Goal: Transaction & Acquisition: Book appointment/travel/reservation

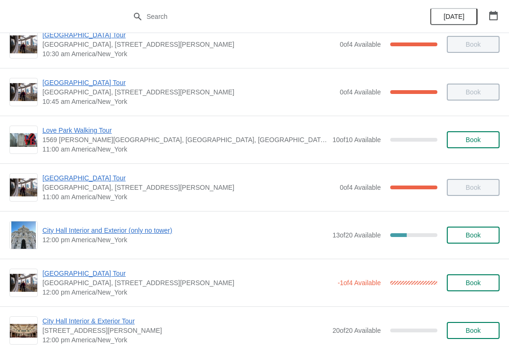
scroll to position [257, 0]
click at [149, 234] on span "City Hall Interior and Exterior (only no tower)" at bounding box center [184, 230] width 285 height 9
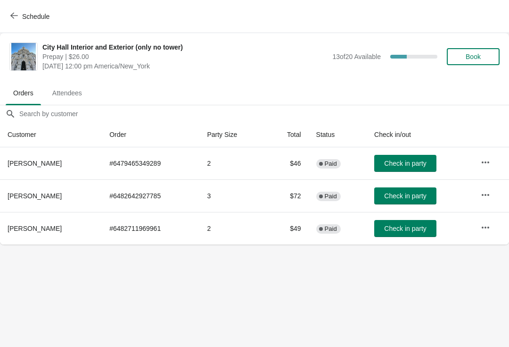
click at [413, 167] on button "Check in party" at bounding box center [405, 163] width 62 height 17
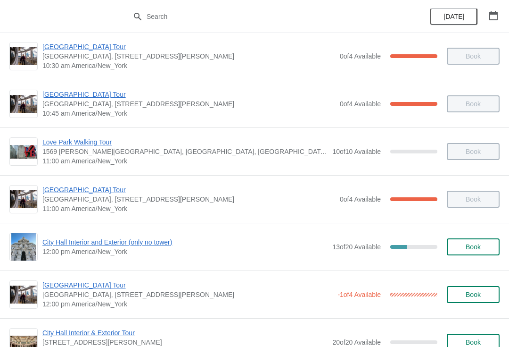
scroll to position [273, 0]
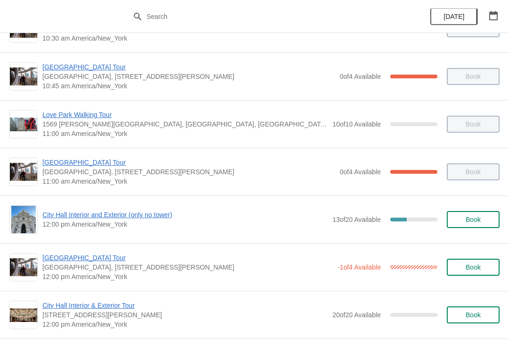
click at [91, 257] on span "[GEOGRAPHIC_DATA] Tour" at bounding box center [187, 257] width 291 height 9
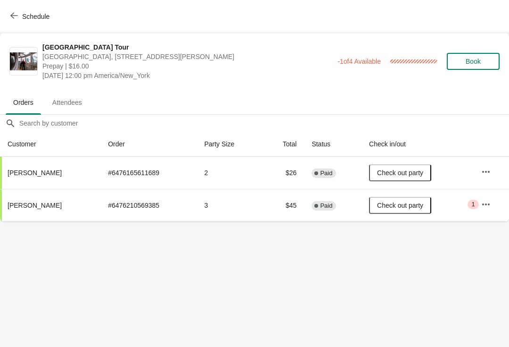
scroll to position [0, 0]
click at [12, 18] on icon "button" at bounding box center [14, 16] width 8 height 8
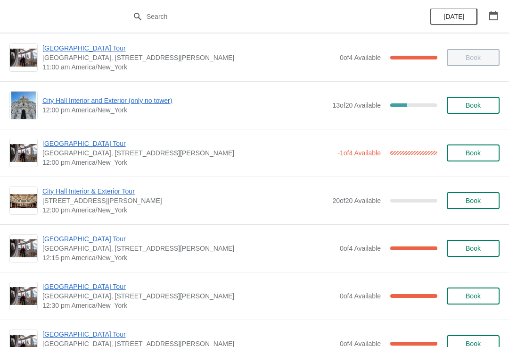
scroll to position [388, 0]
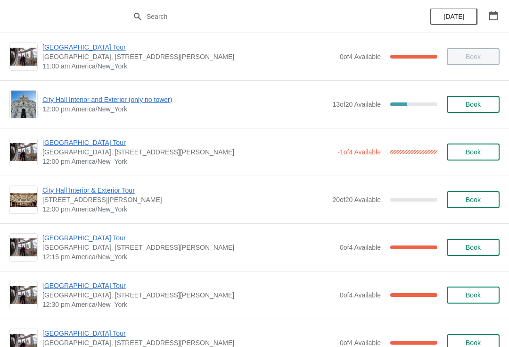
click at [83, 241] on span "[GEOGRAPHIC_DATA] Tour" at bounding box center [188, 237] width 293 height 9
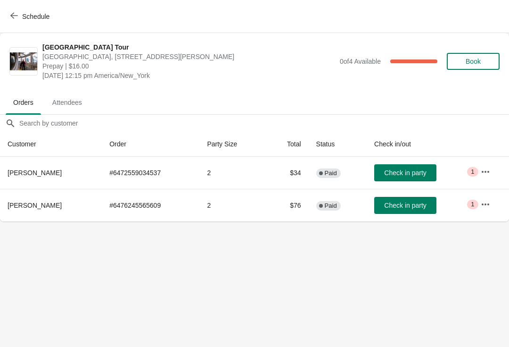
click at [405, 205] on span "Check in party" at bounding box center [405, 205] width 42 height 8
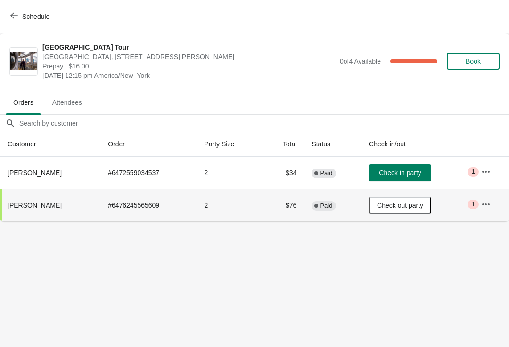
click at [411, 178] on button "Check in party" at bounding box center [400, 172] width 62 height 17
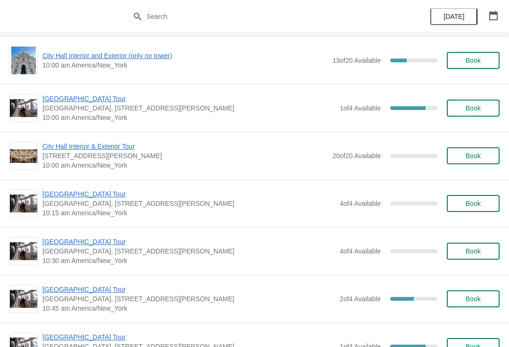
scroll to position [1116, 0]
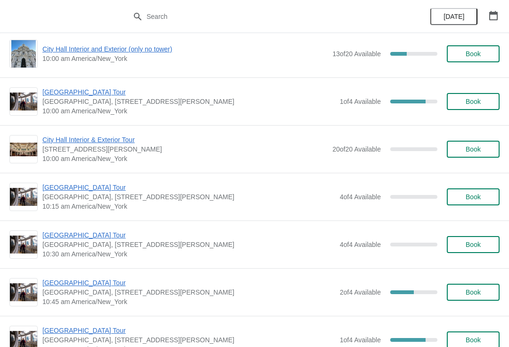
click at [492, 239] on button "Book" at bounding box center [473, 244] width 53 height 17
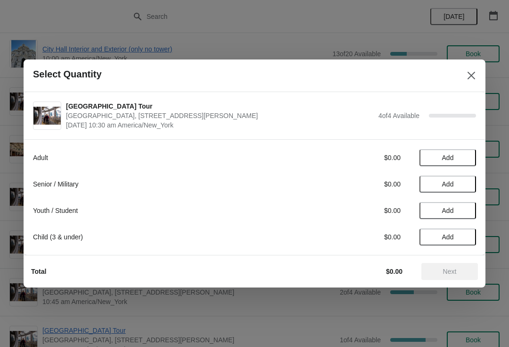
click at [467, 181] on span "Add" at bounding box center [448, 184] width 40 height 8
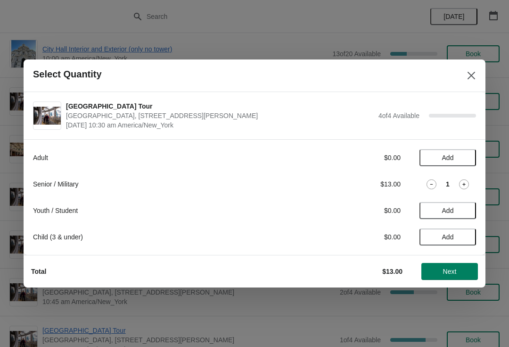
click at [464, 181] on icon at bounding box center [464, 184] width 10 height 10
click at [485, 63] on div "Select Quantity" at bounding box center [255, 75] width 462 height 33
click at [479, 75] on button "Close" at bounding box center [471, 75] width 17 height 17
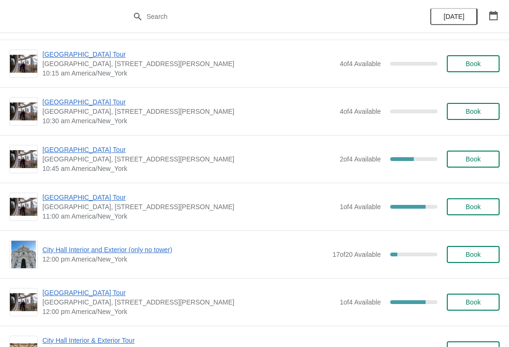
scroll to position [1233, 0]
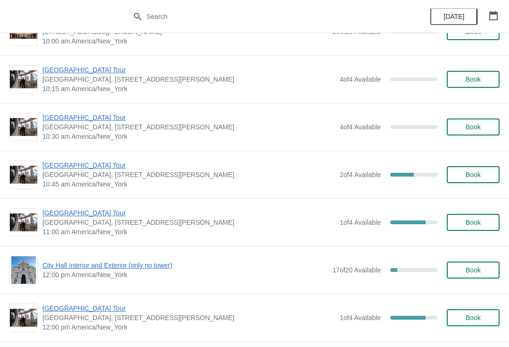
click at [483, 179] on button "Book" at bounding box center [473, 174] width 53 height 17
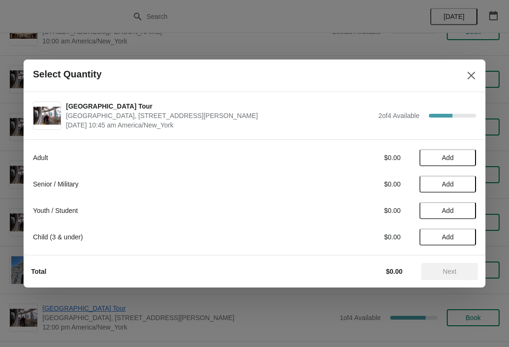
click at [458, 156] on span "Add" at bounding box center [448, 158] width 40 height 8
click at [429, 161] on icon at bounding box center [432, 158] width 10 height 10
click at [456, 183] on span "Add" at bounding box center [448, 184] width 40 height 8
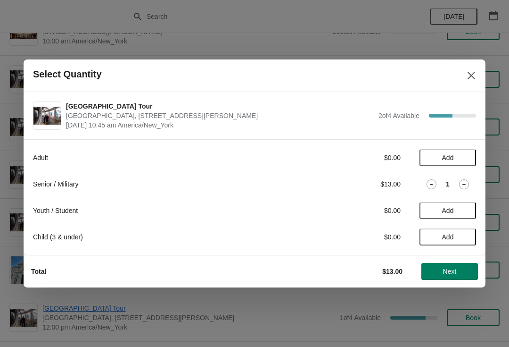
click at [467, 180] on icon at bounding box center [464, 184] width 10 height 10
click at [457, 265] on button "Next" at bounding box center [450, 271] width 57 height 17
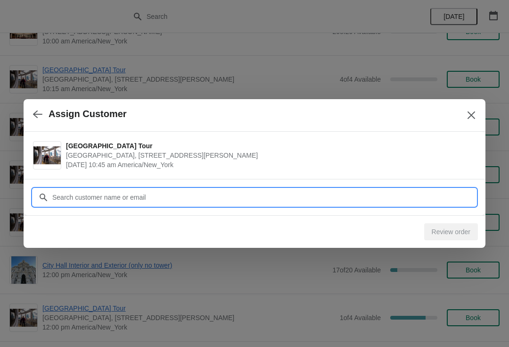
click at [237, 192] on input "Customer" at bounding box center [264, 197] width 424 height 17
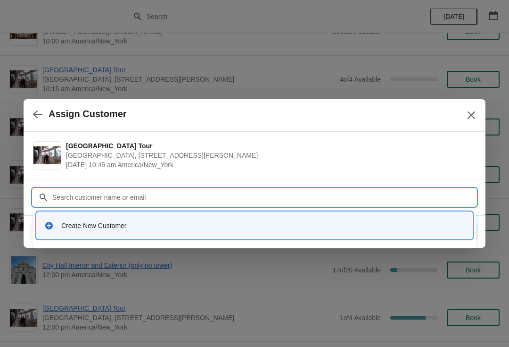
click at [229, 230] on div "Create New Customer" at bounding box center [263, 225] width 404 height 9
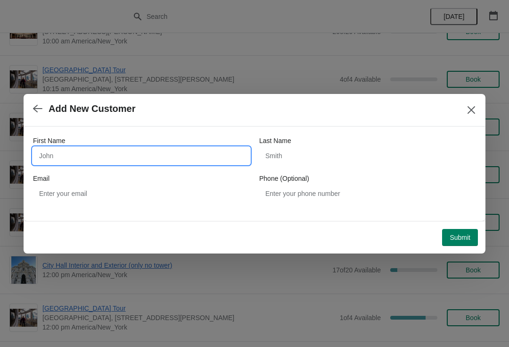
click at [152, 156] on input "First Name" at bounding box center [141, 155] width 217 height 17
type input "[PERSON_NAME]"
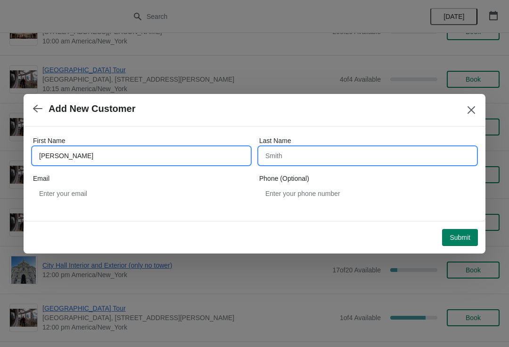
click at [324, 151] on input "Last Name" at bounding box center [367, 155] width 217 height 17
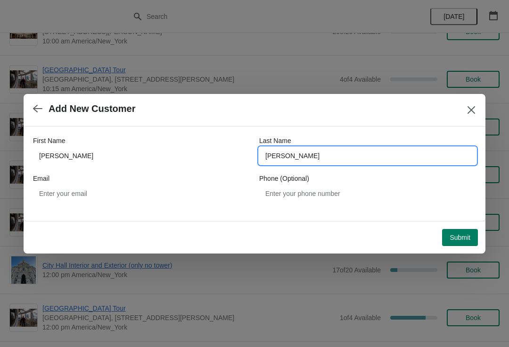
type input "[PERSON_NAME]"
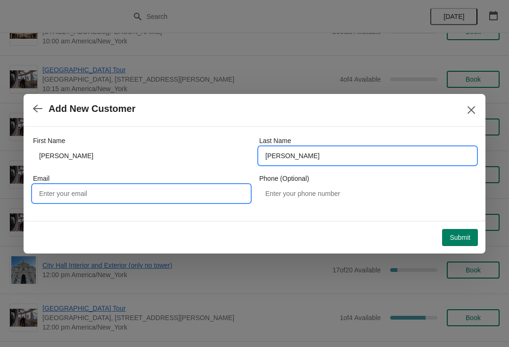
click at [128, 190] on input "Email" at bounding box center [141, 193] width 217 height 17
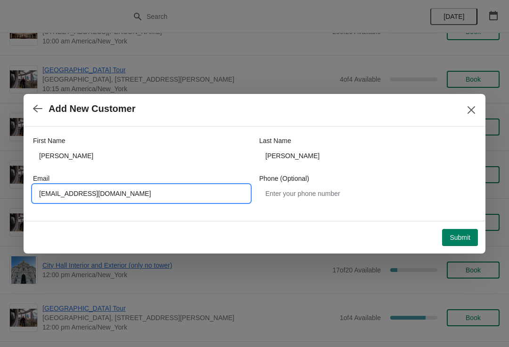
type input "[EMAIL_ADDRESS][DOMAIN_NAME]"
click at [466, 235] on span "Submit" at bounding box center [460, 237] width 21 height 8
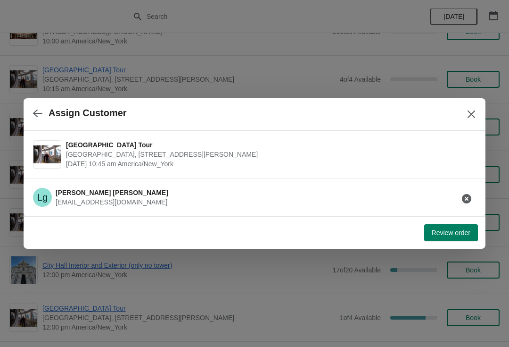
click at [459, 232] on span "Review order" at bounding box center [451, 233] width 39 height 8
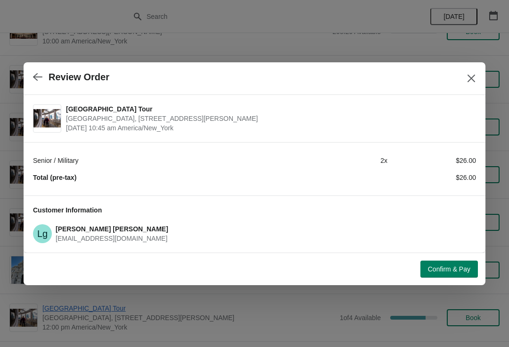
click at [41, 68] on button "button" at bounding box center [37, 77] width 17 height 18
